Goal: Information Seeking & Learning: Understand process/instructions

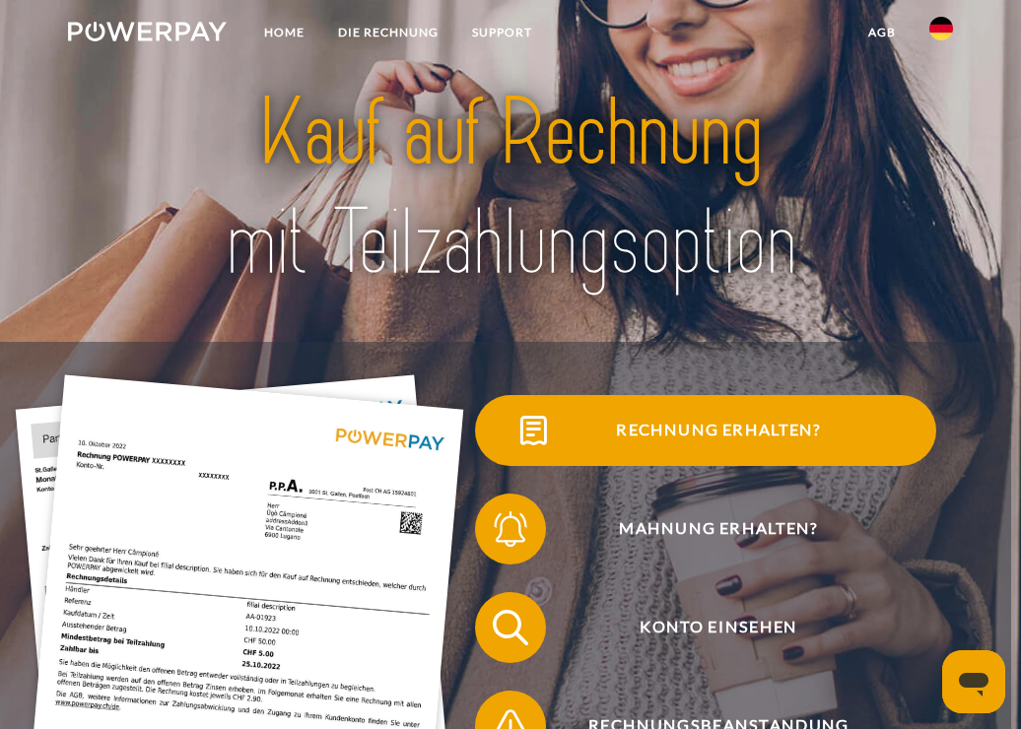
click at [680, 422] on span "Rechnung erhalten?" at bounding box center [719, 430] width 435 height 71
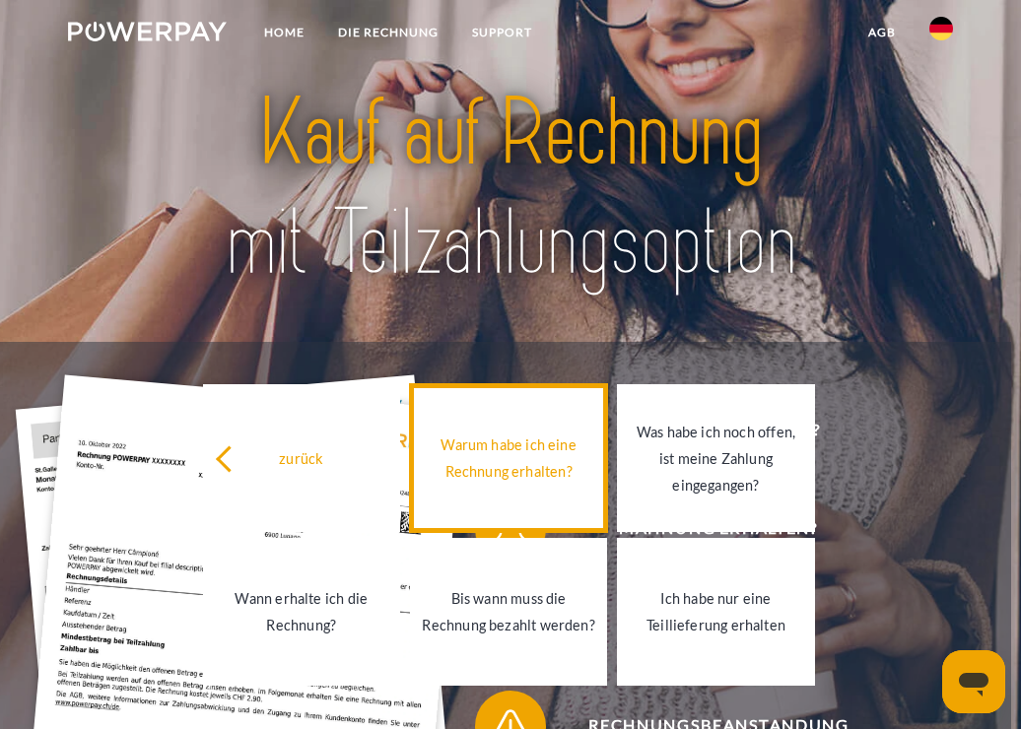
click at [529, 458] on div "Warum habe ich eine Rechnung erhalten?" at bounding box center [508, 458] width 173 height 53
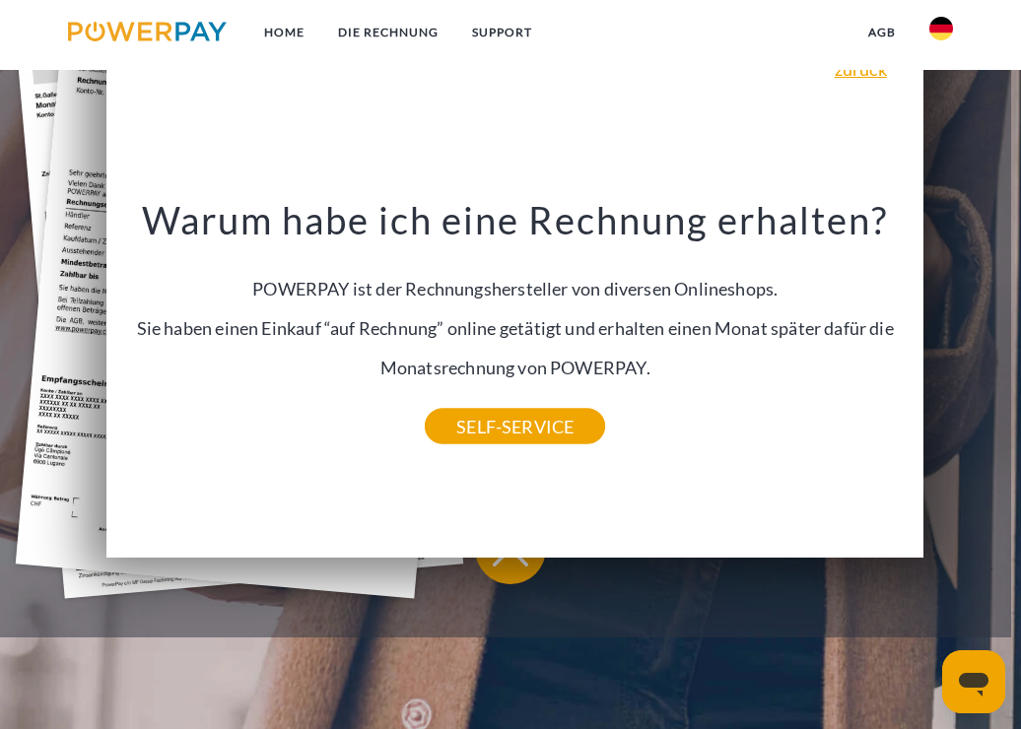
scroll to position [493, 0]
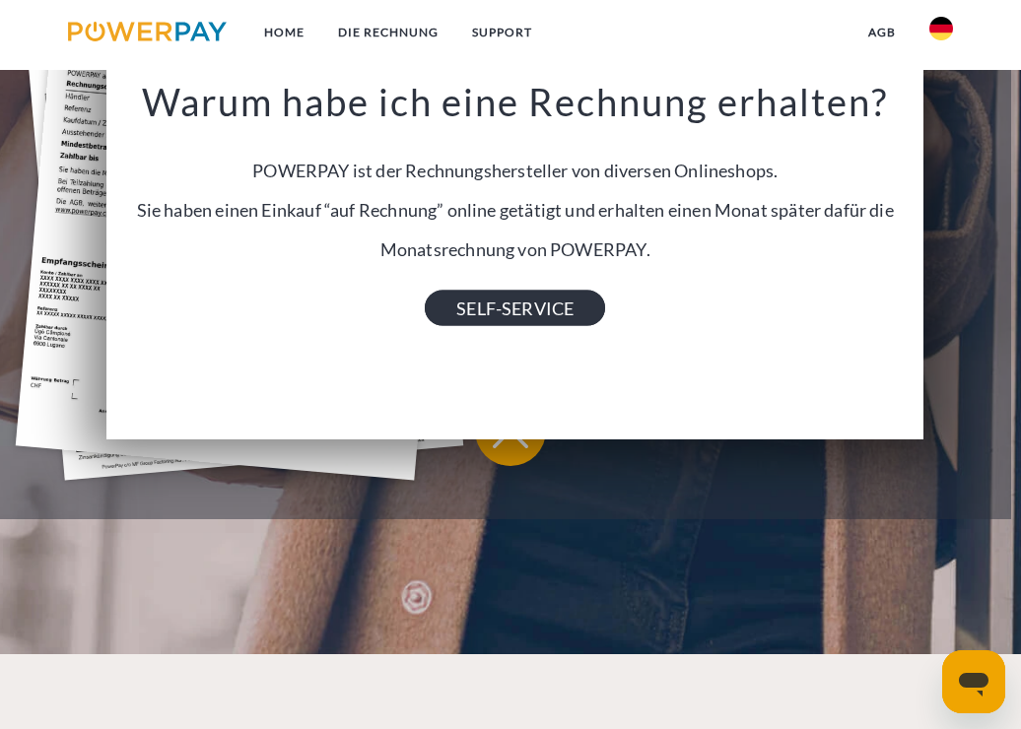
click at [548, 322] on link "SELF-SERVICE" at bounding box center [515, 308] width 180 height 35
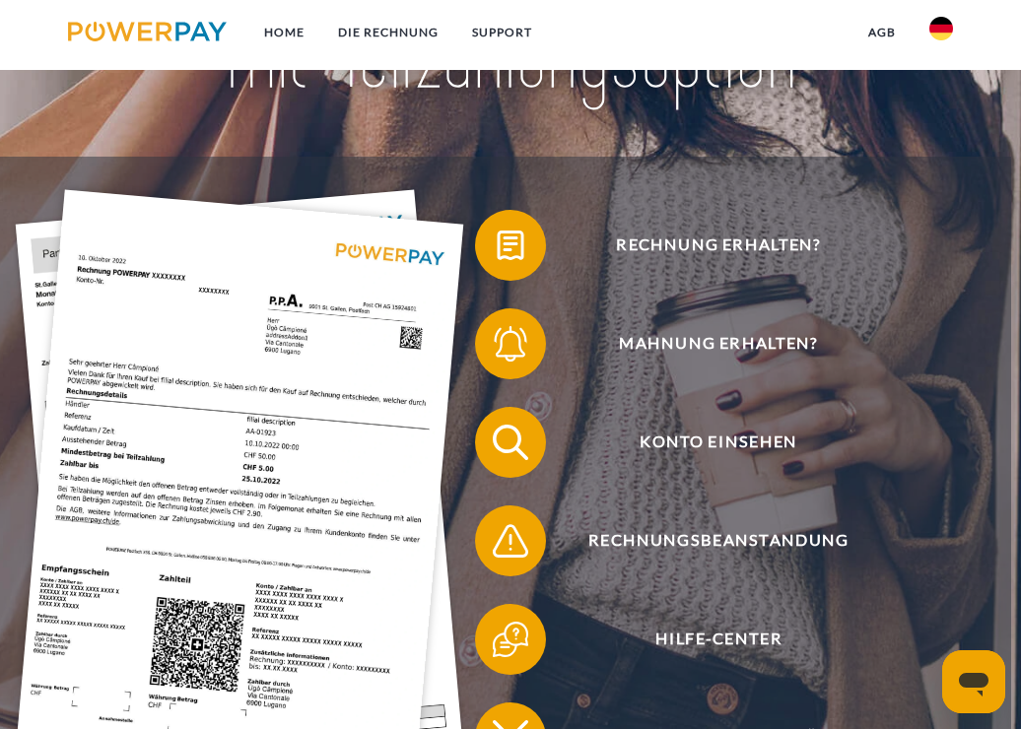
scroll to position [197, 0]
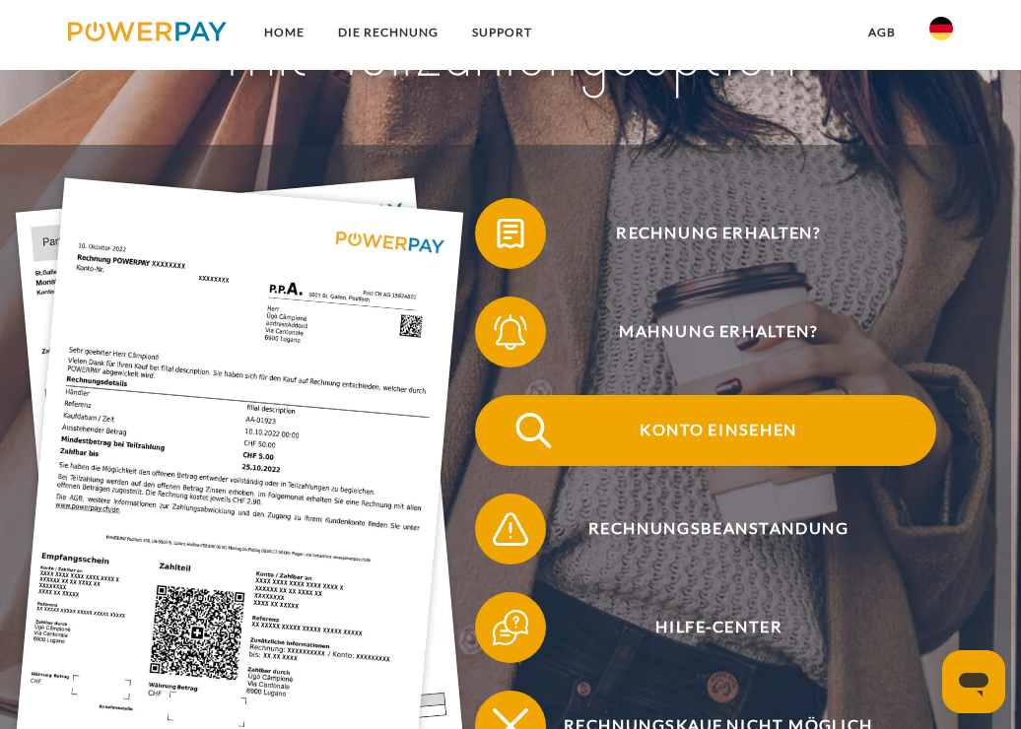
click at [714, 436] on span "Konto einsehen" at bounding box center [719, 430] width 435 height 71
